Goal: Information Seeking & Learning: Compare options

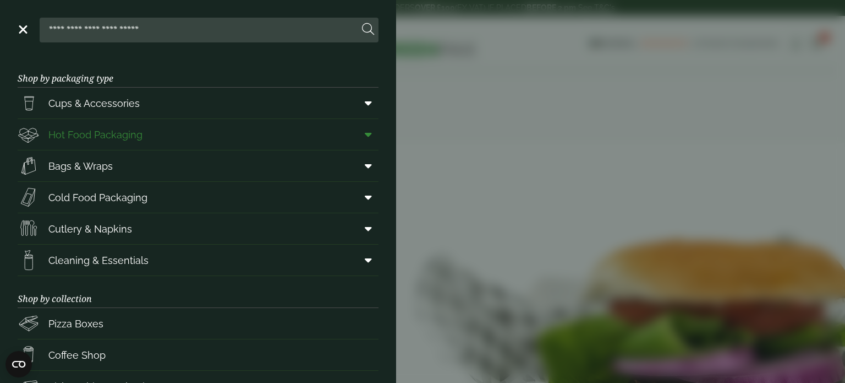
click at [359, 144] on span at bounding box center [366, 134] width 25 height 21
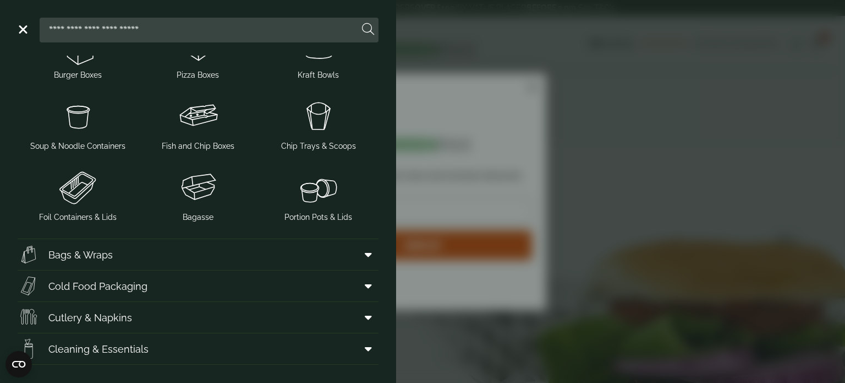
scroll to position [277, 0]
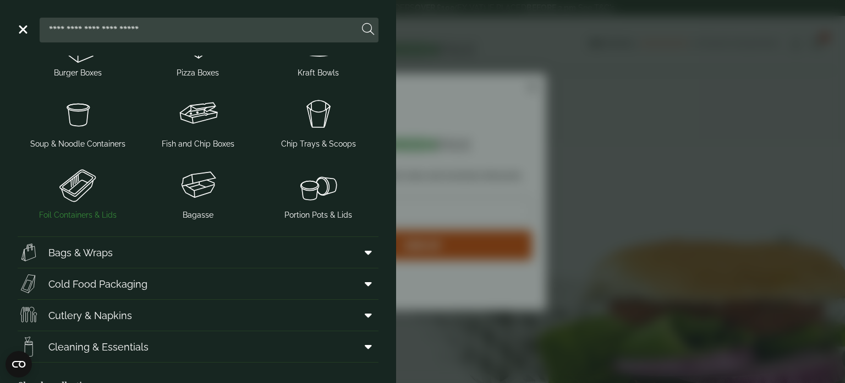
click at [84, 188] on img at bounding box center [78, 185] width 112 height 44
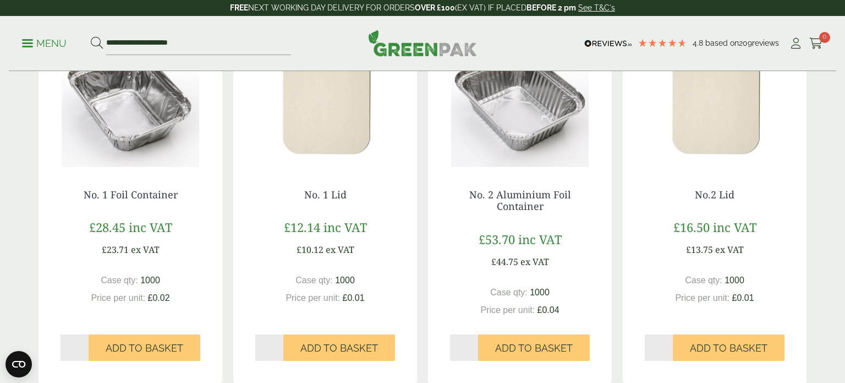
scroll to position [239, 0]
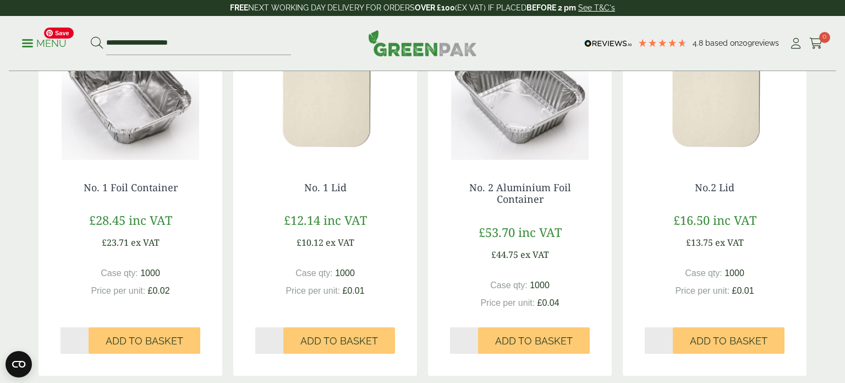
click at [123, 113] on img at bounding box center [131, 91] width 184 height 138
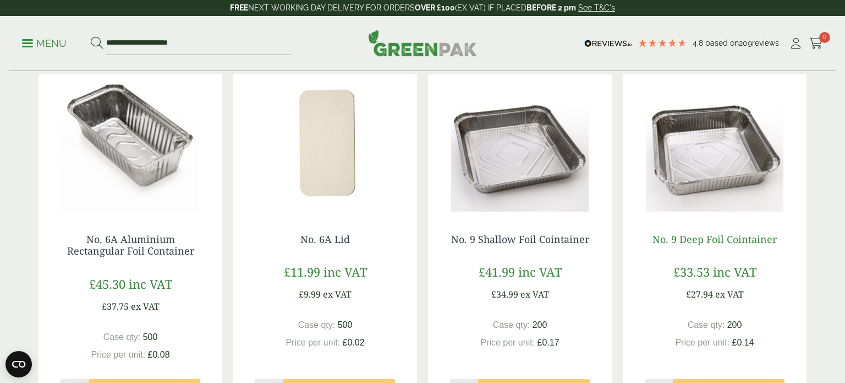
scroll to position [552, 0]
click at [711, 144] on img at bounding box center [715, 142] width 184 height 138
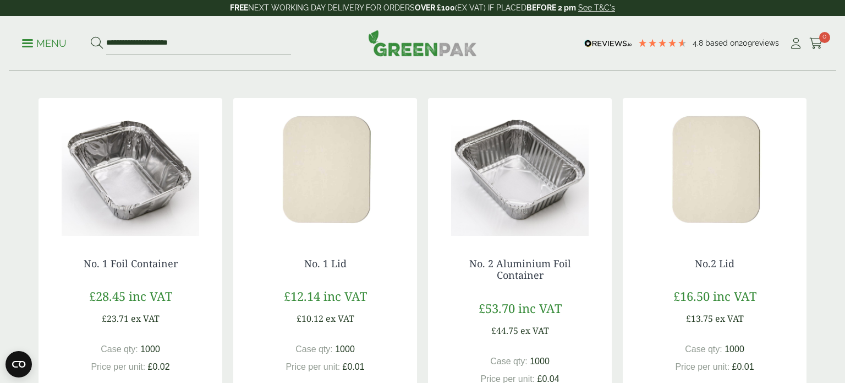
scroll to position [163, 0]
click at [486, 181] on img at bounding box center [520, 166] width 184 height 138
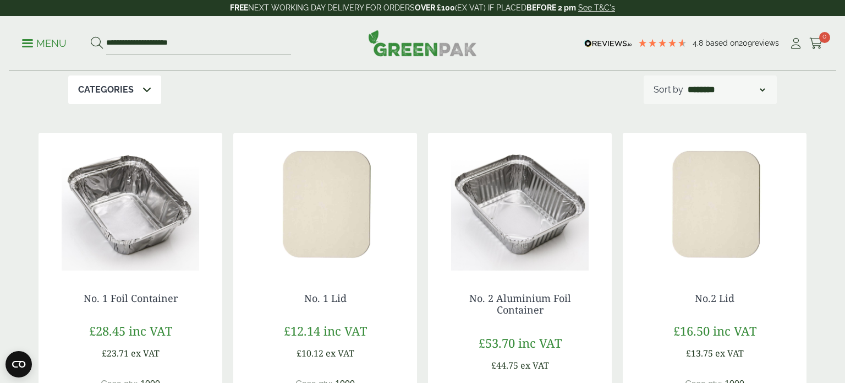
scroll to position [128, 0]
click at [708, 226] on img at bounding box center [715, 202] width 184 height 138
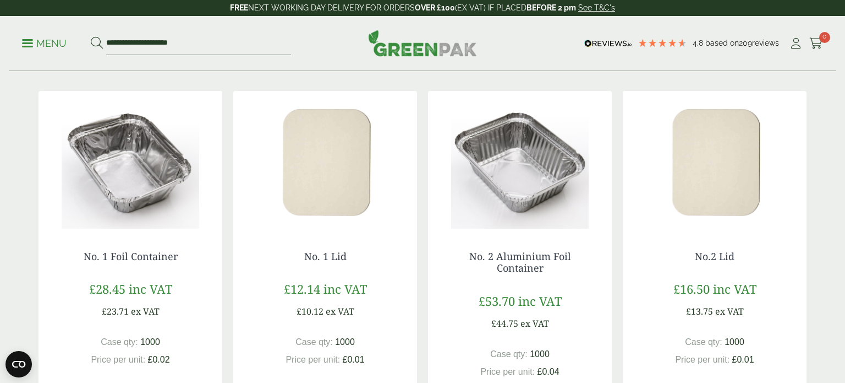
scroll to position [172, 0]
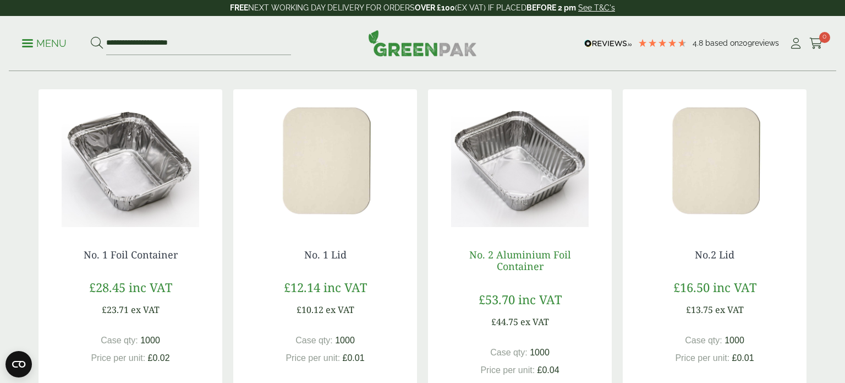
click at [496, 256] on link "No. 2 Aluminium Foil Container" at bounding box center [521, 260] width 102 height 25
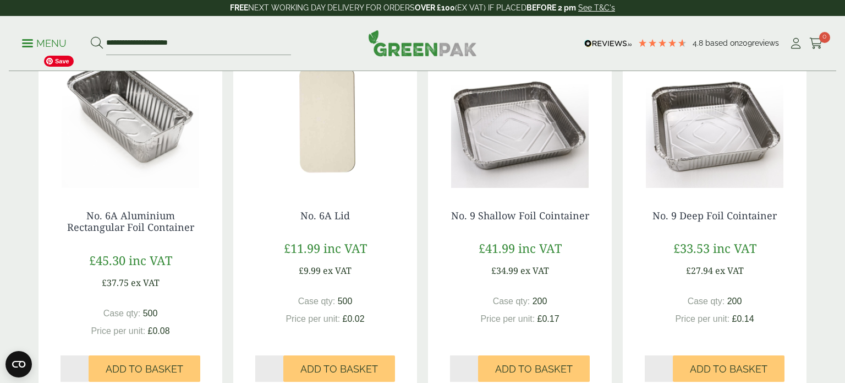
scroll to position [576, 0]
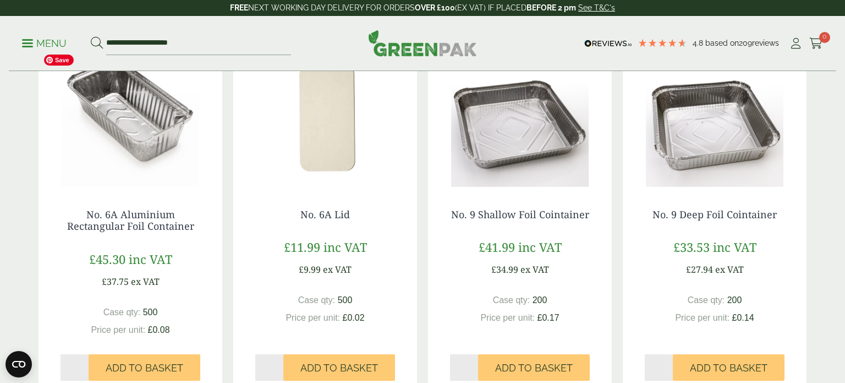
click at [116, 157] on img at bounding box center [131, 118] width 184 height 138
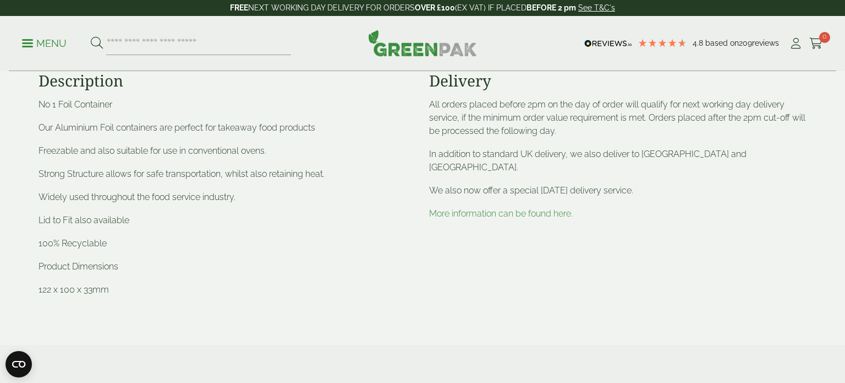
scroll to position [430, 0]
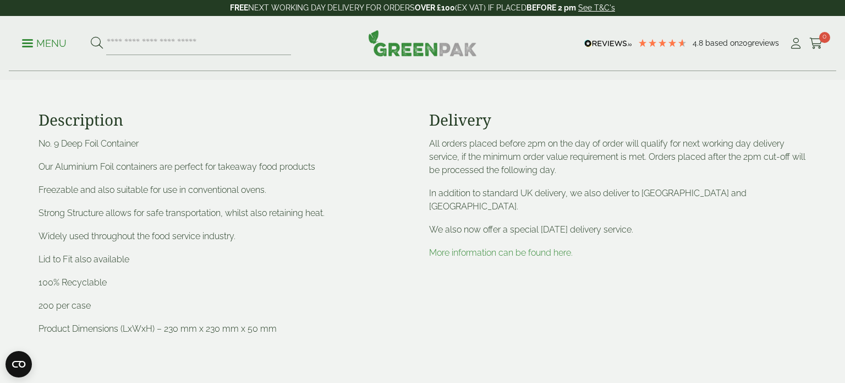
scroll to position [390, 0]
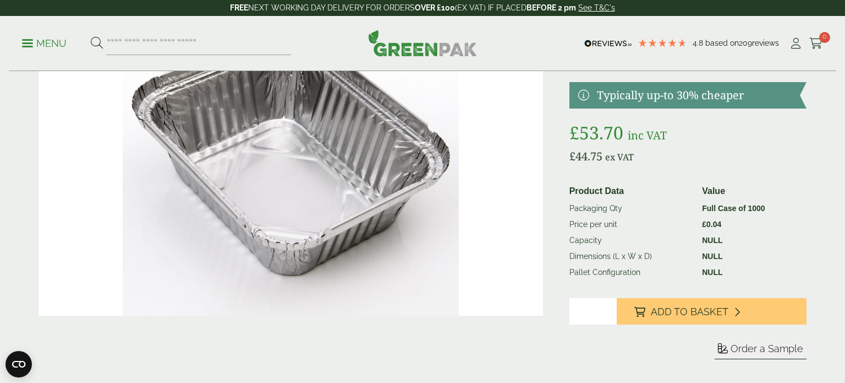
scroll to position [123, 0]
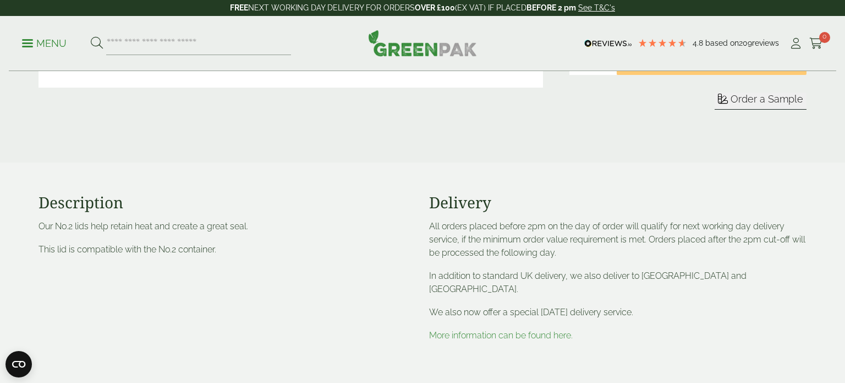
scroll to position [361, 0]
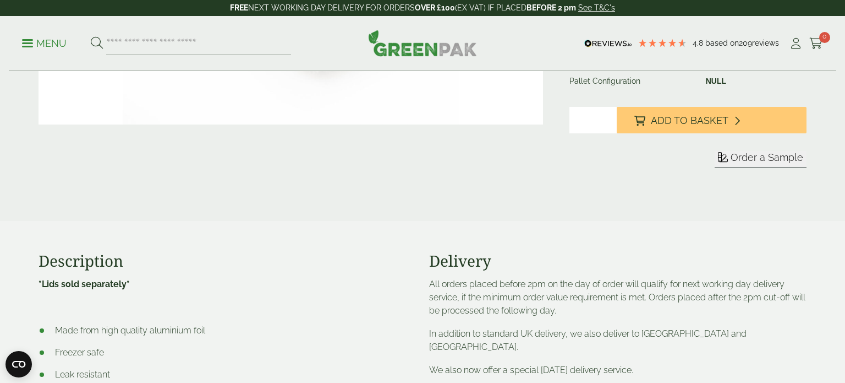
scroll to position [332, 0]
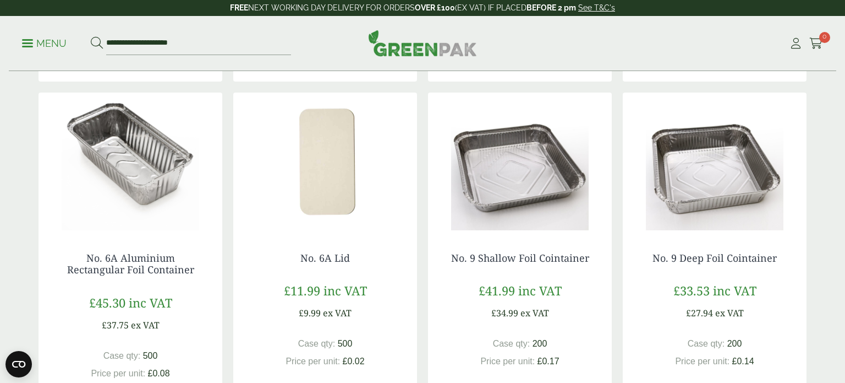
scroll to position [533, 0]
click at [730, 195] on img at bounding box center [715, 161] width 184 height 138
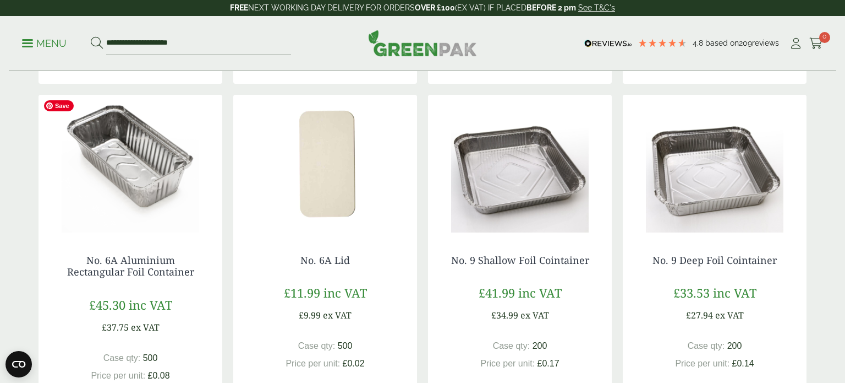
scroll to position [525, 0]
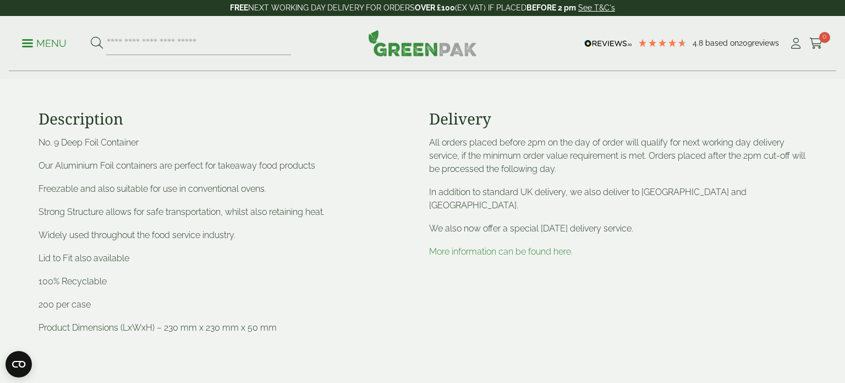
scroll to position [389, 0]
